Goal: Browse casually

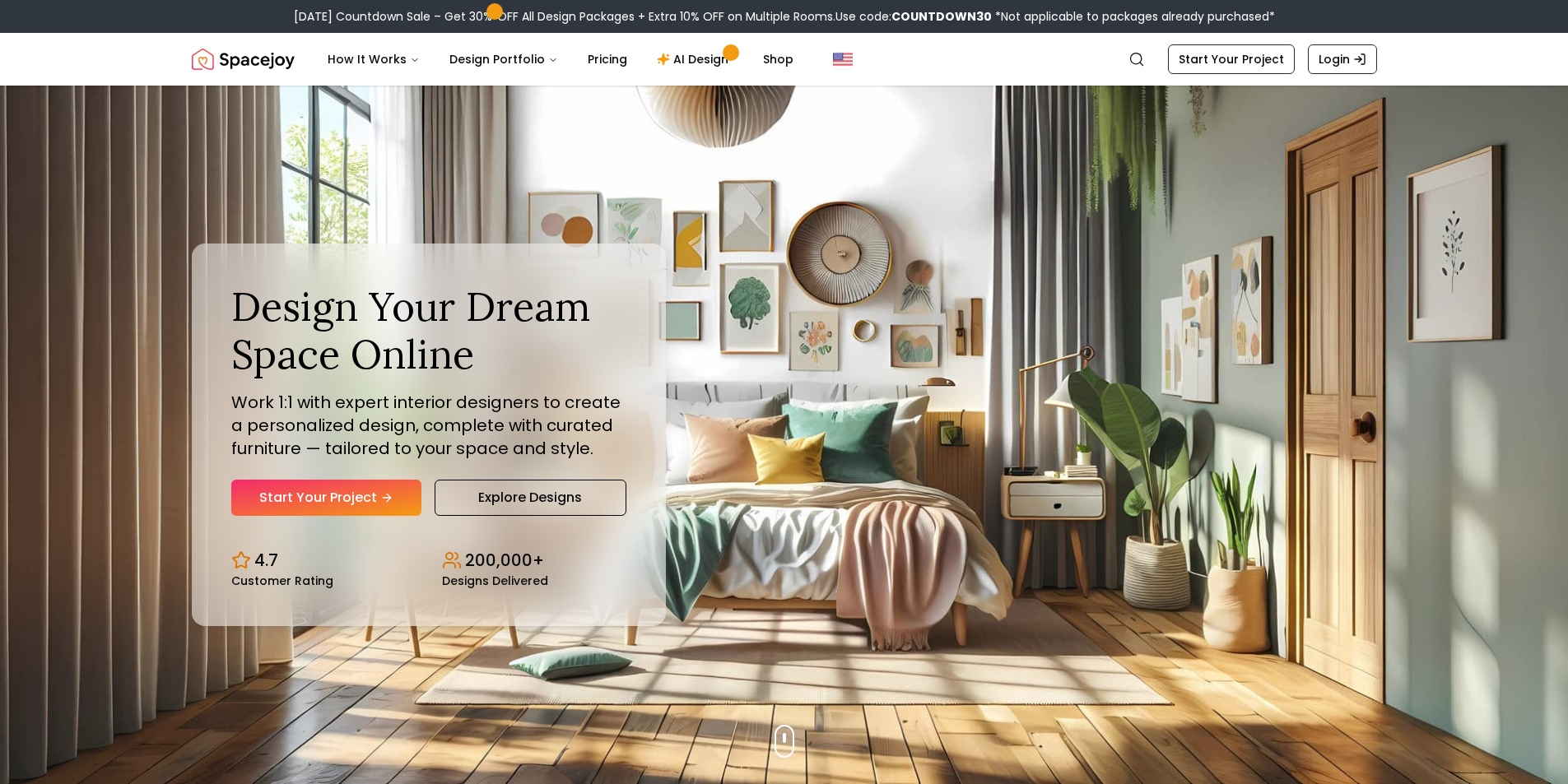
drag, startPoint x: 860, startPoint y: 290, endPoint x: 804, endPoint y: 361, distance: 90.4
click at [804, 361] on div "Design Your Dream Space Online Work 1:1 with expert interior designers to creat…" at bounding box center [784, 435] width 1264 height 699
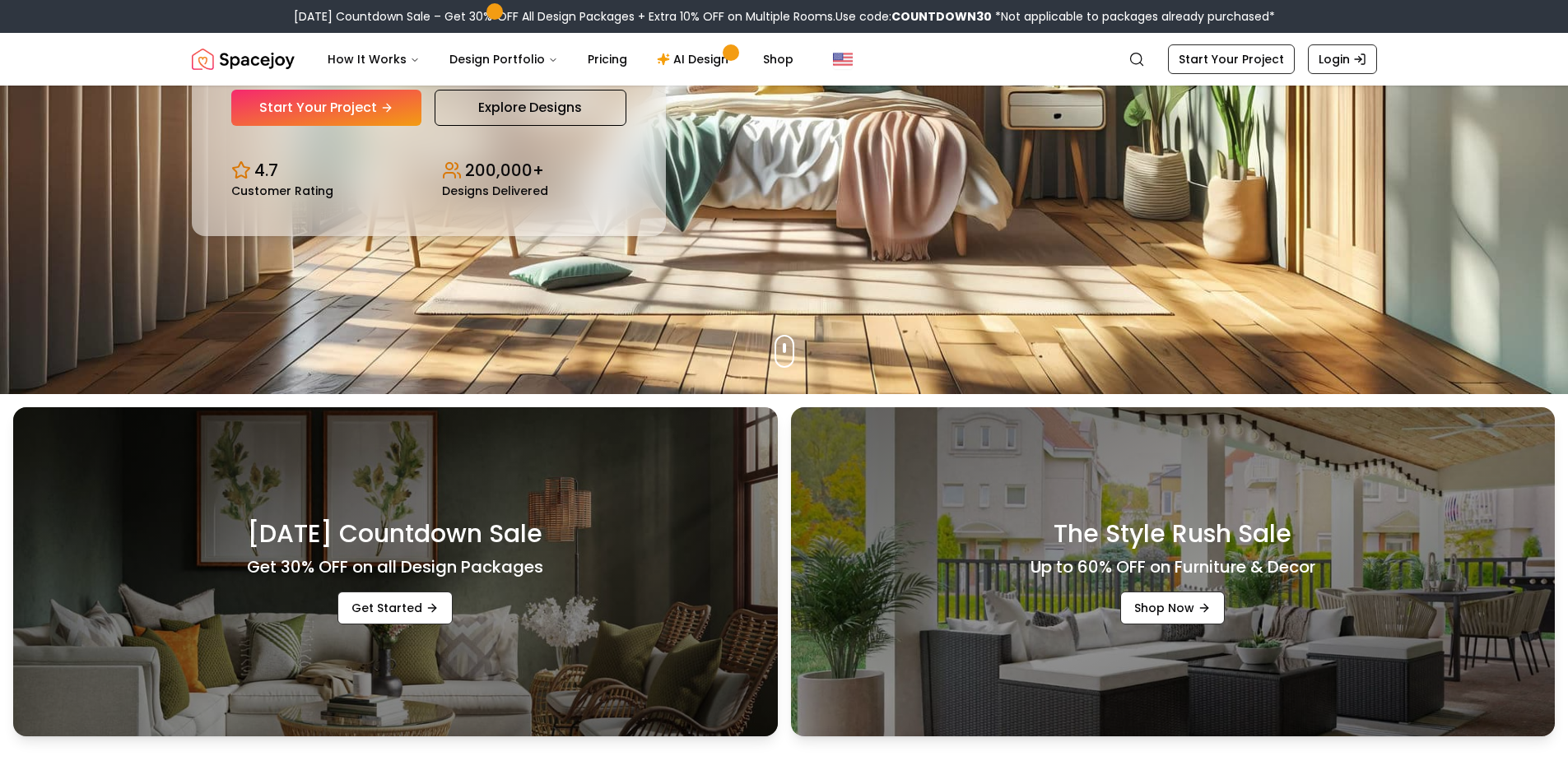
scroll to position [411, 0]
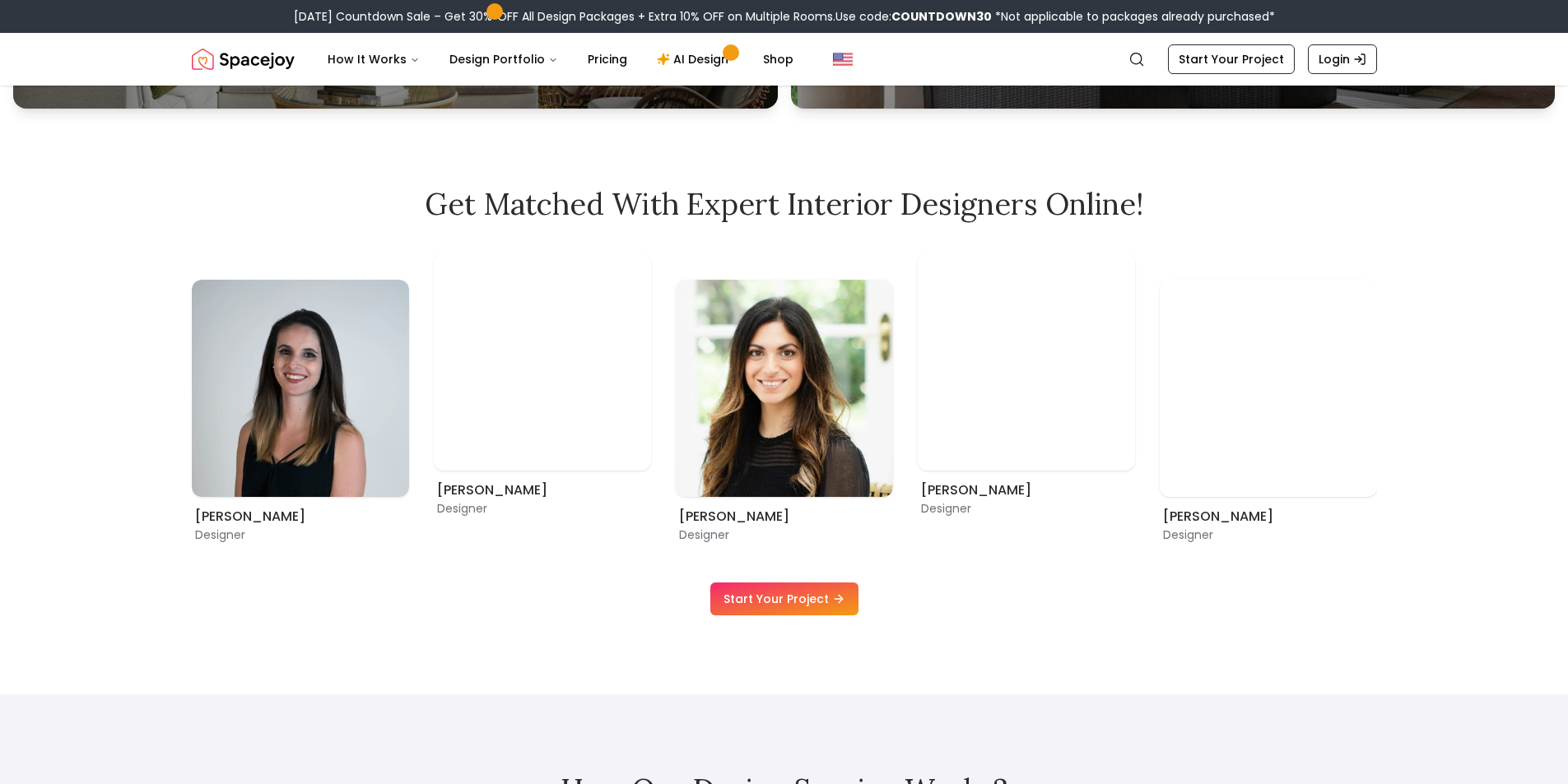
scroll to position [987, 0]
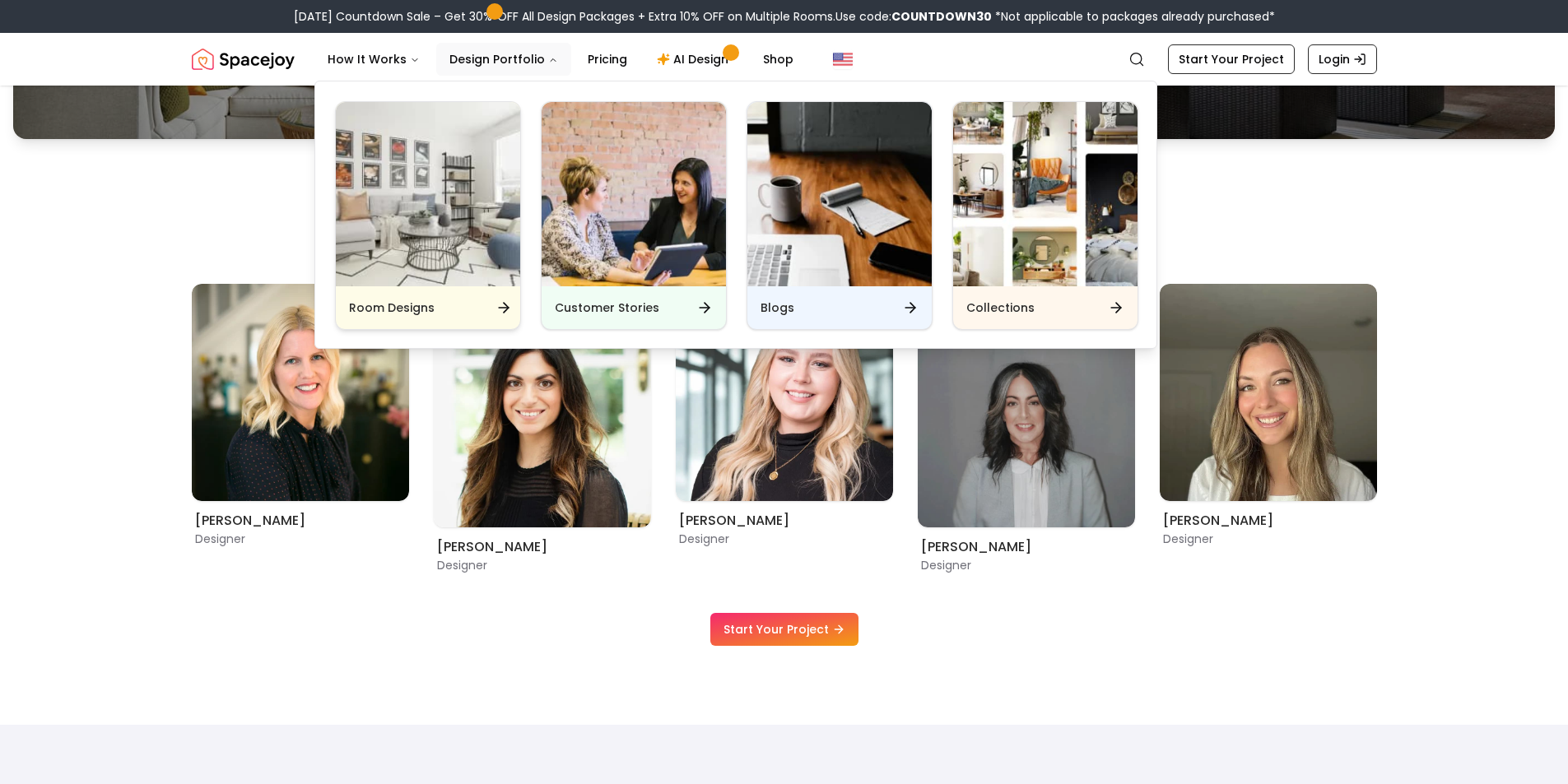
click at [447, 230] on img "Main" at bounding box center [428, 194] width 184 height 184
